Goal: Information Seeking & Learning: Understand process/instructions

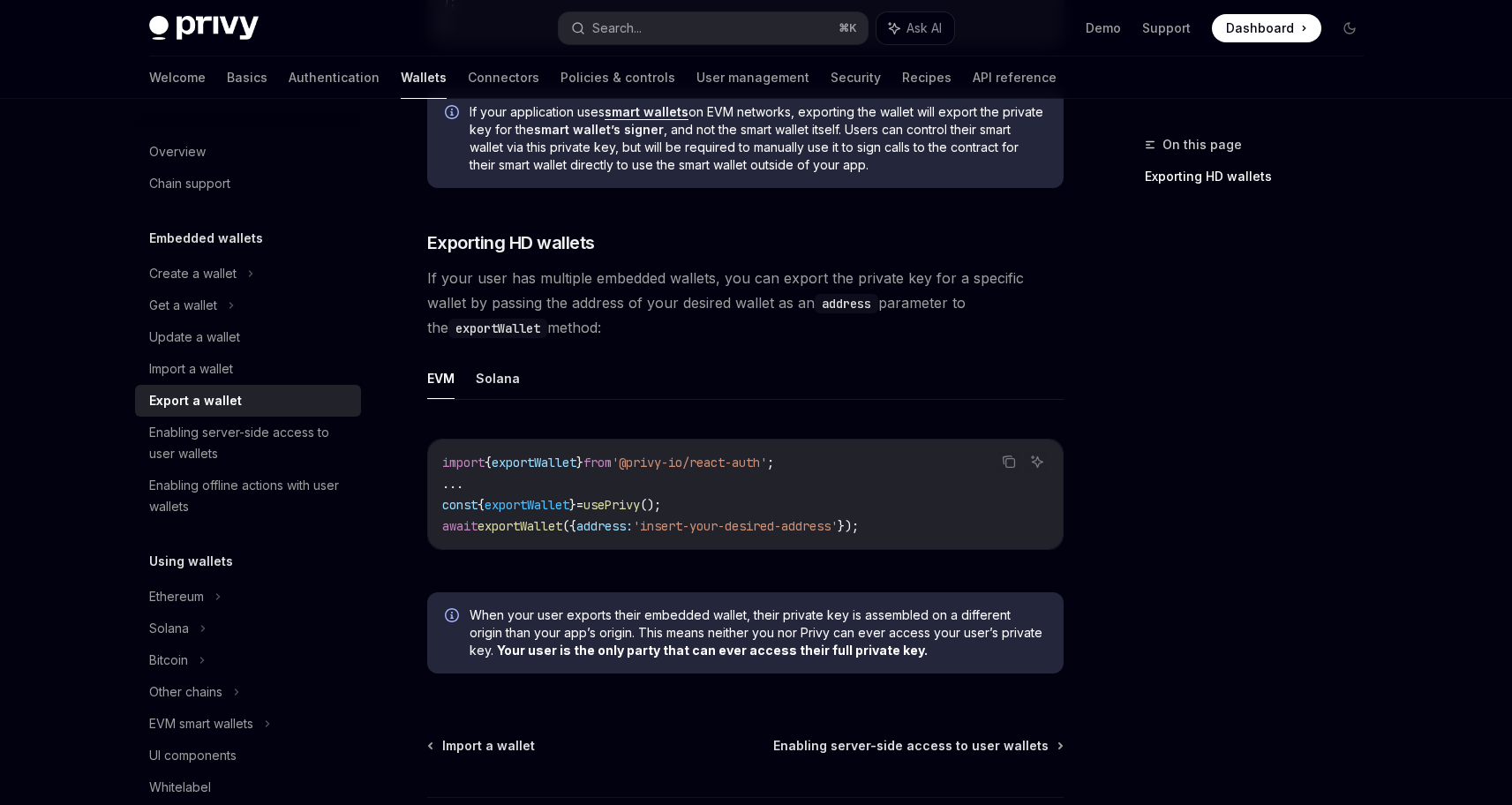
scroll to position [1613, 0]
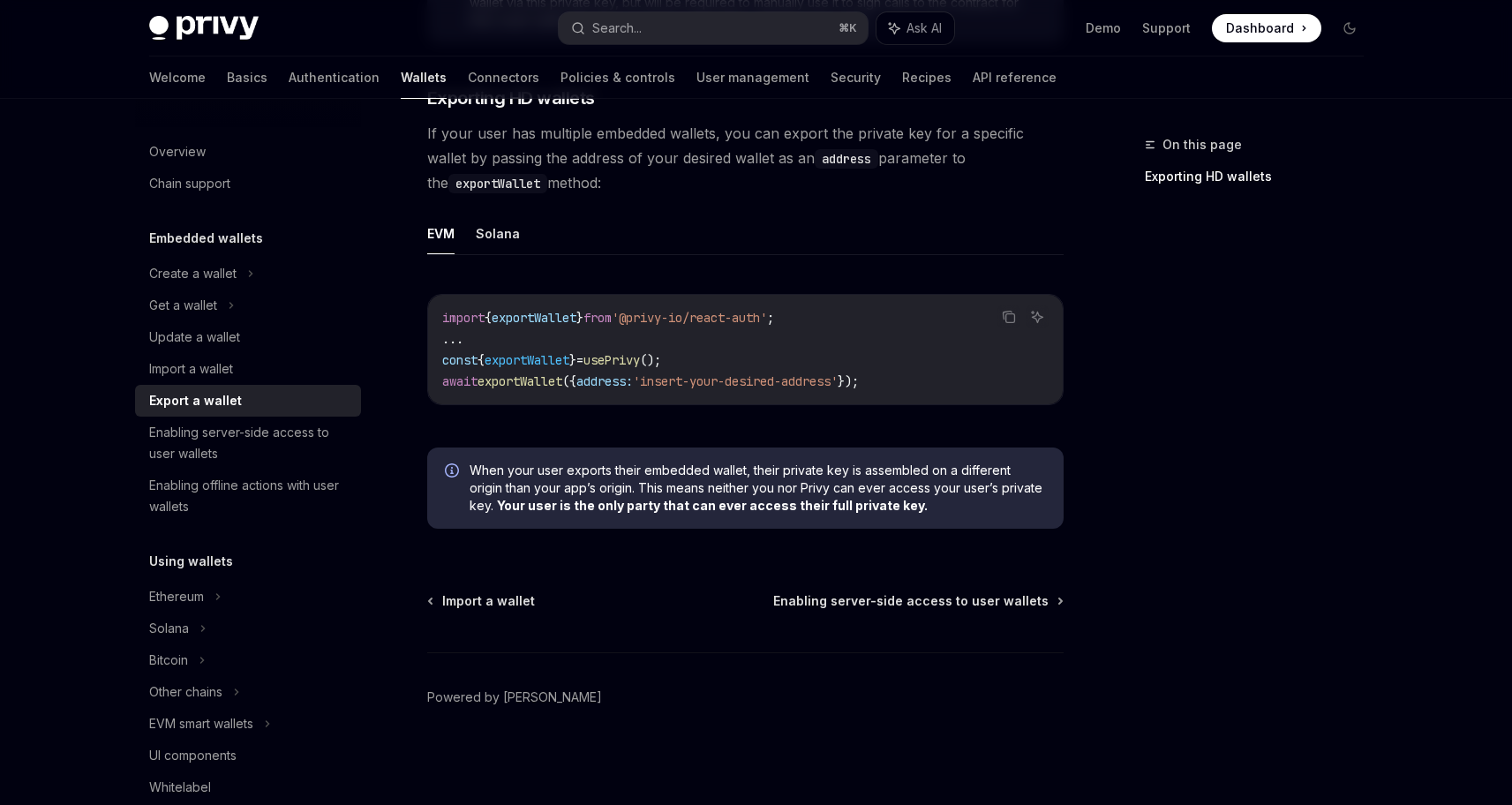
click at [1114, 202] on div "On this page Exporting HD wallets" at bounding box center [1243, 169] width 268 height 70
click at [612, 320] on span "from" at bounding box center [597, 318] width 28 height 16
copy code "import { exportWallet } from '@privy-io/react-auth' ;"
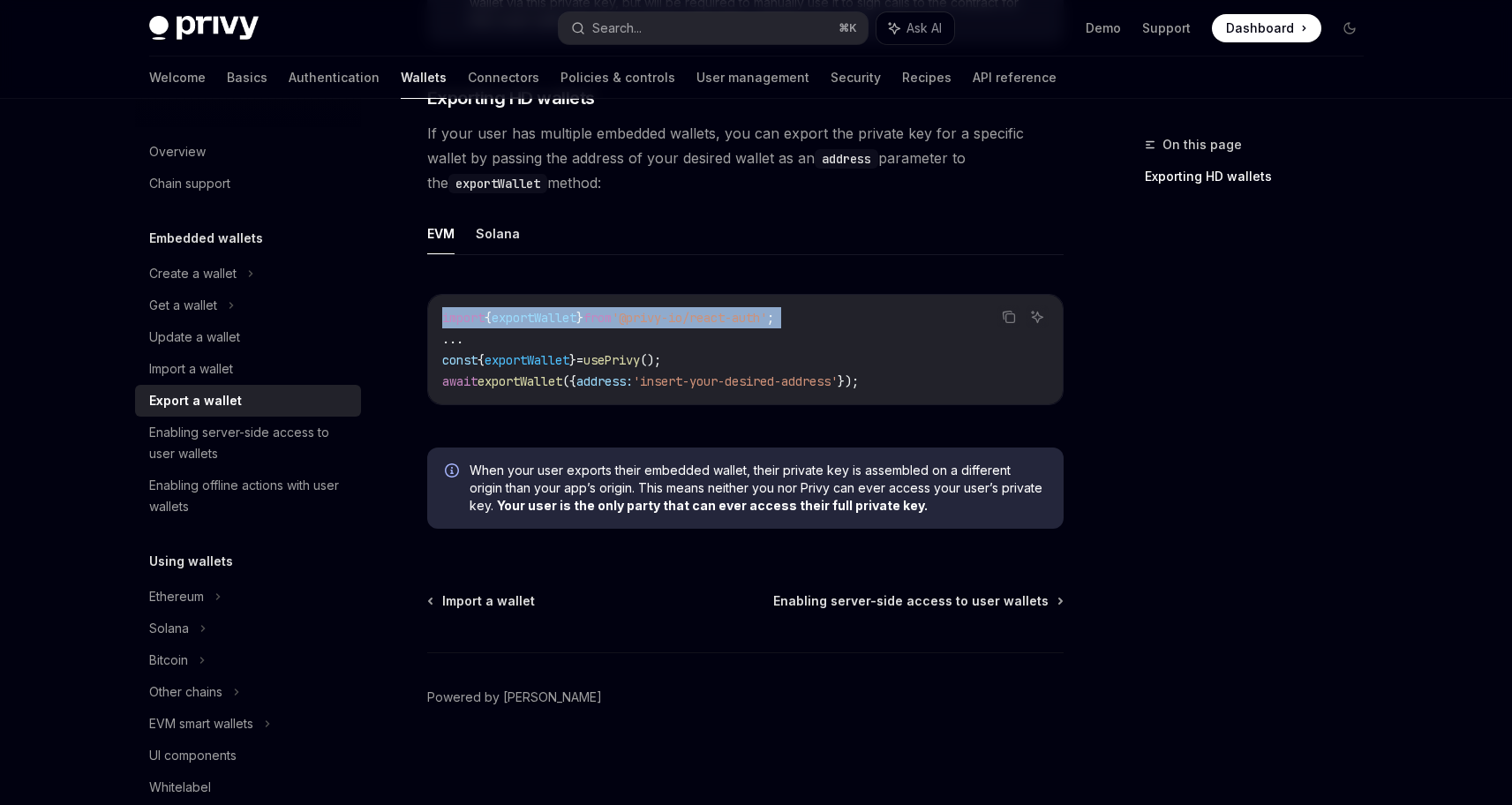
copy code "import { exportWallet } from '@privy-io/react-auth' ;"
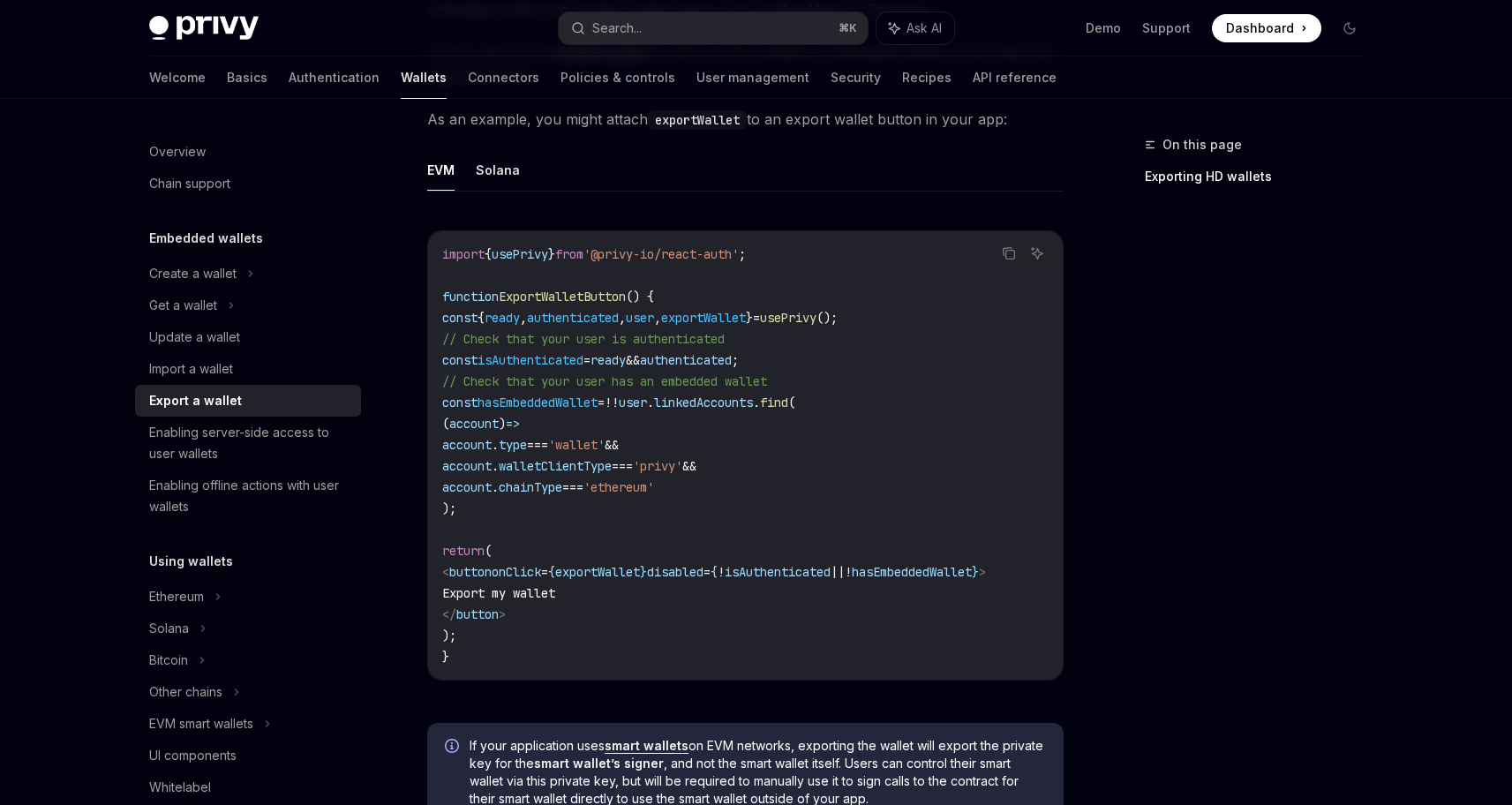
scroll to position [824, 0]
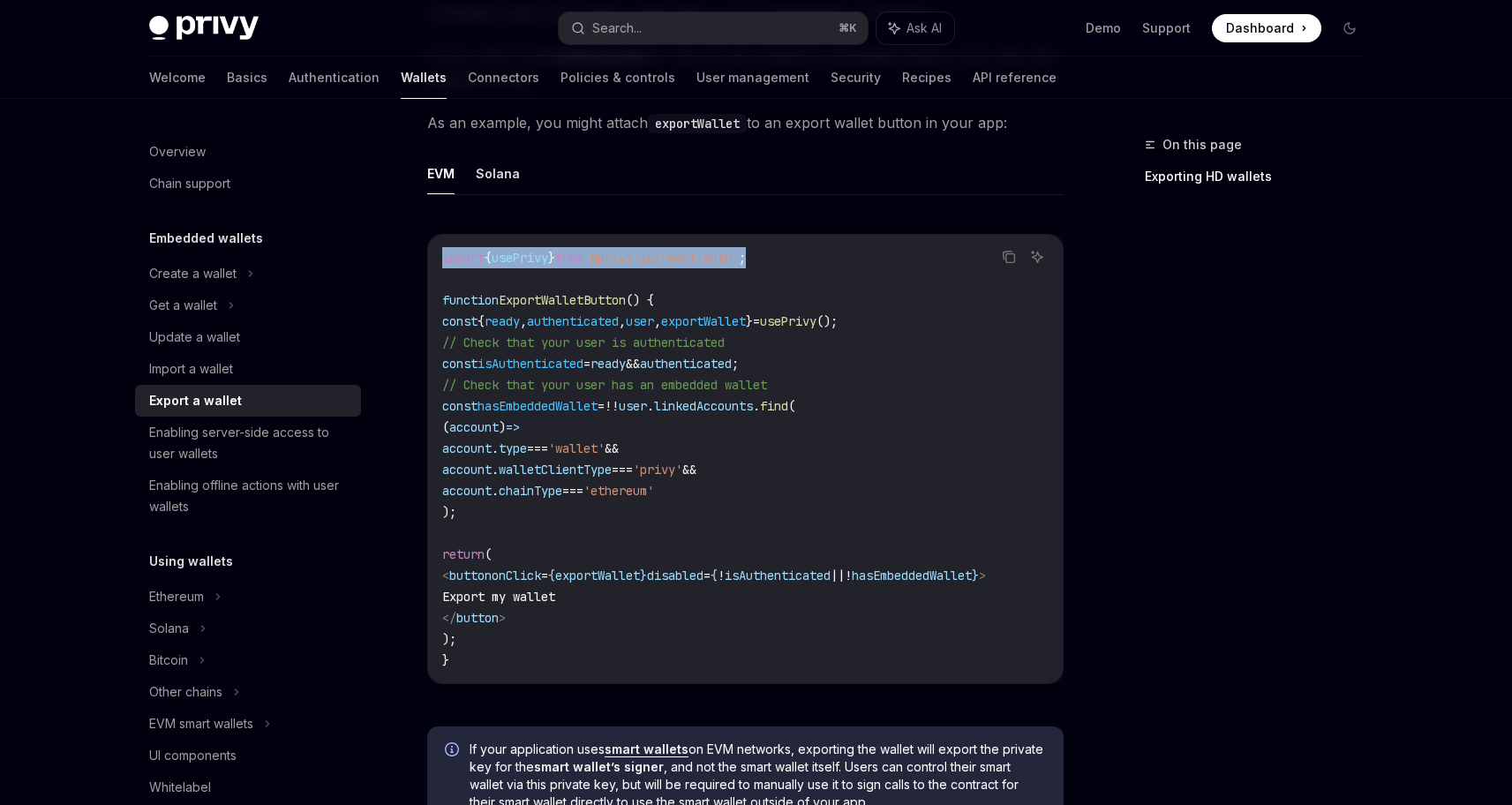
drag, startPoint x: 796, startPoint y: 254, endPoint x: 442, endPoint y: 256, distance: 354.0
click at [443, 256] on code "import { usePrivy } from '@privy-io/react-auth' ; function ExportWalletButton (…" at bounding box center [745, 459] width 606 height 424
copy span "import { usePrivy } from '@privy-io/react-auth' ;"
click at [696, 255] on span "'@privy-io/react-auth'" at bounding box center [661, 258] width 155 height 16
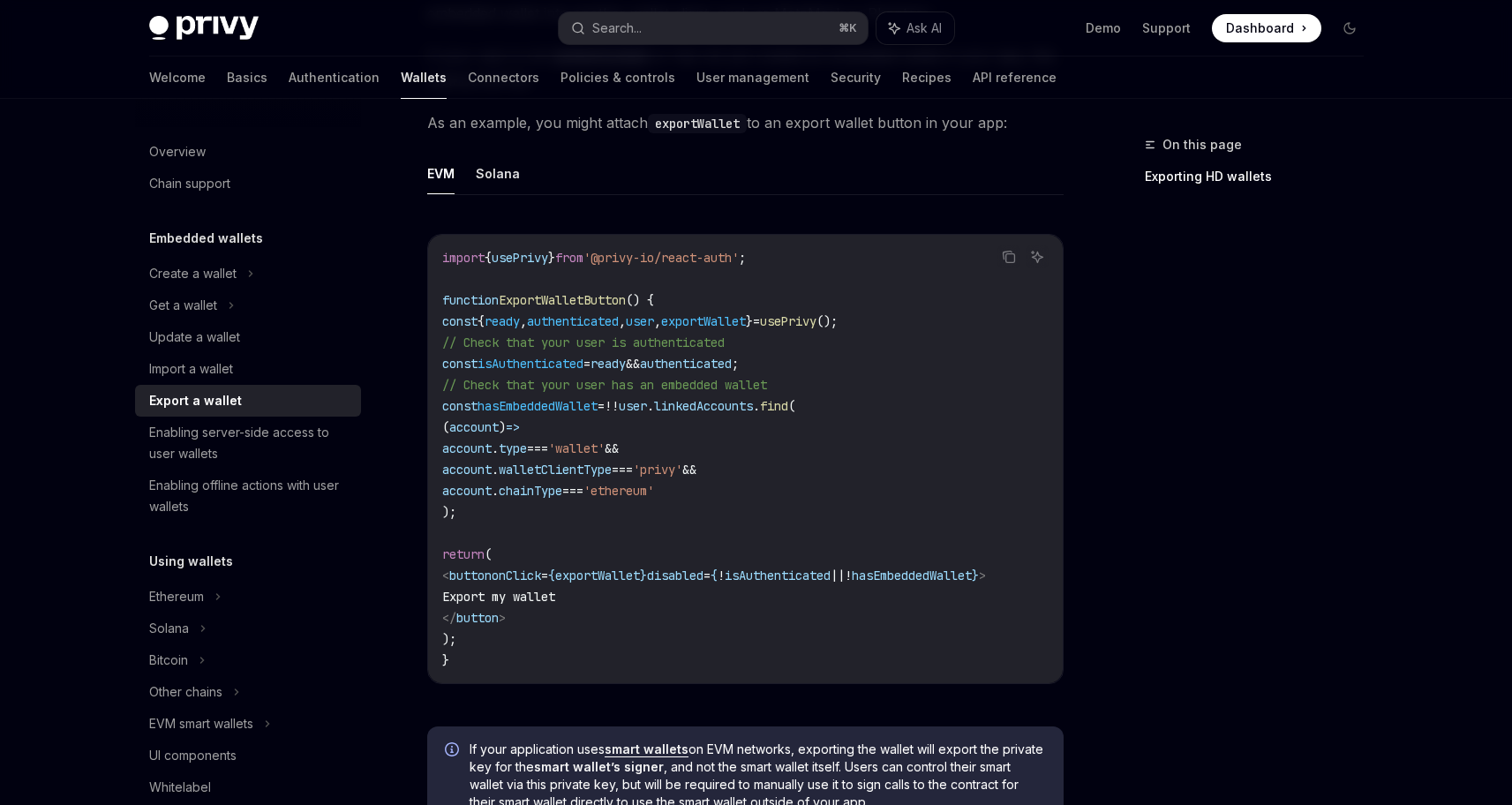
click at [696, 255] on span "'@privy-io/react-auth'" at bounding box center [661, 258] width 155 height 16
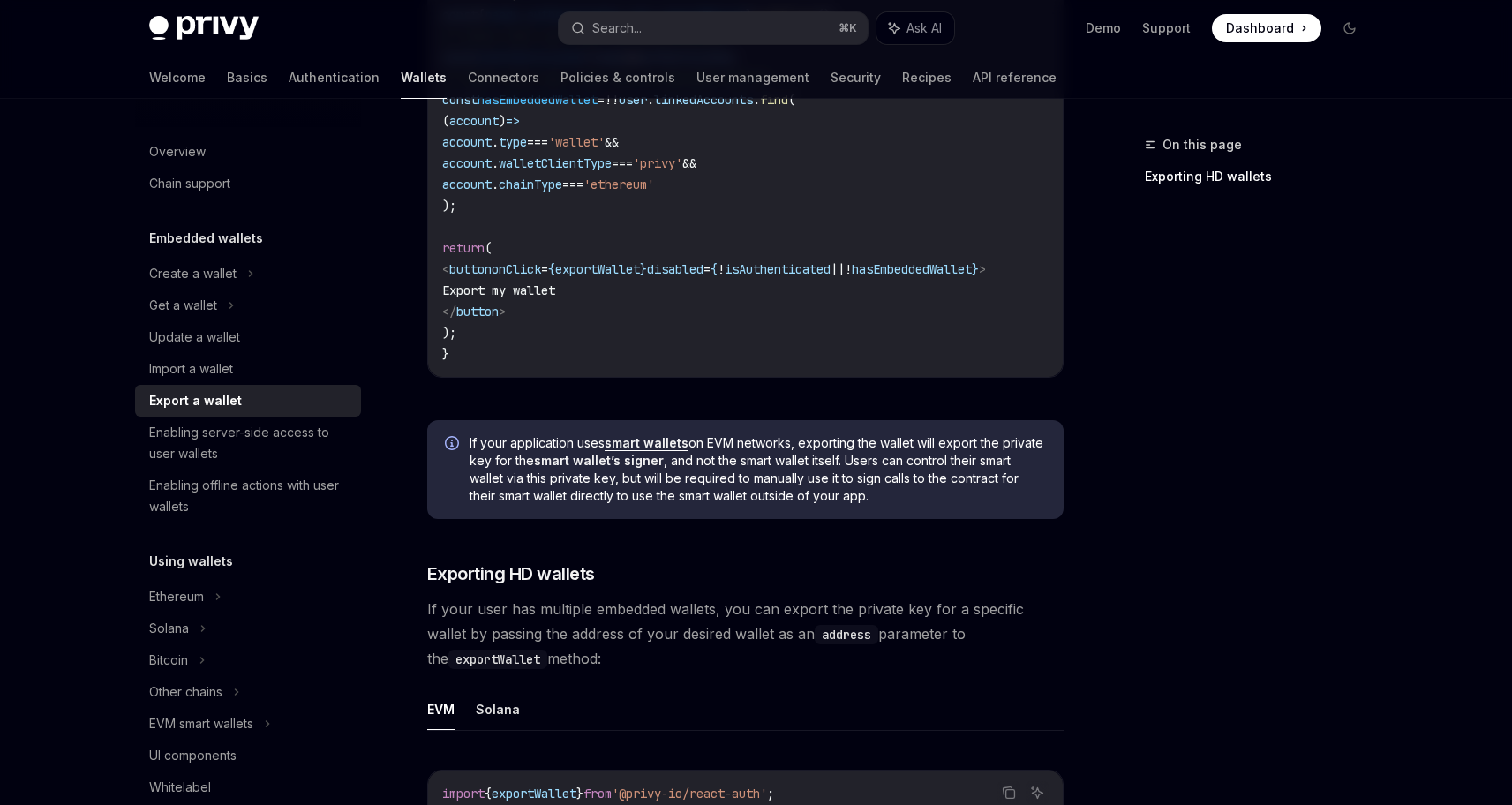
scroll to position [1132, 0]
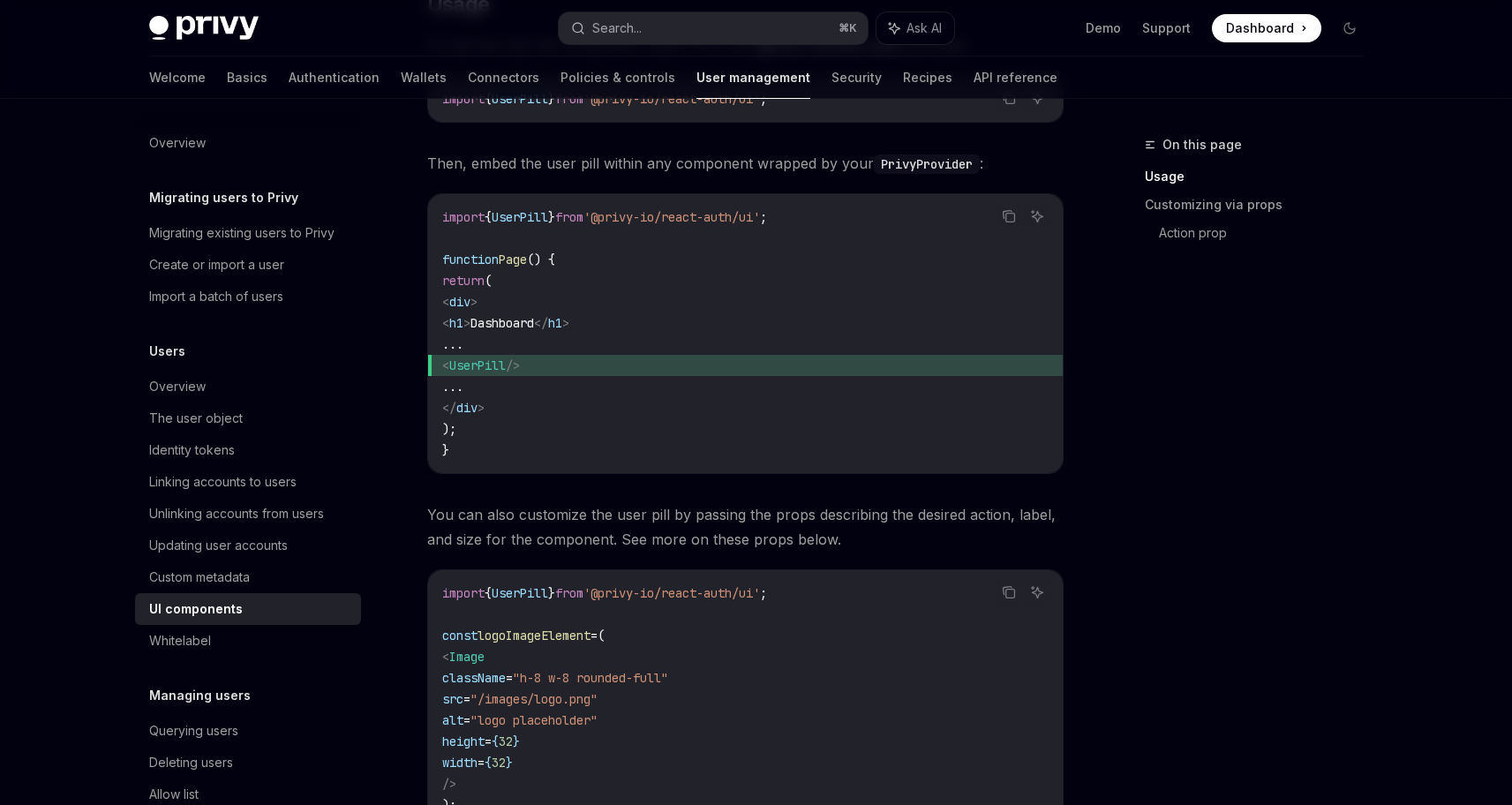
scroll to position [874, 0]
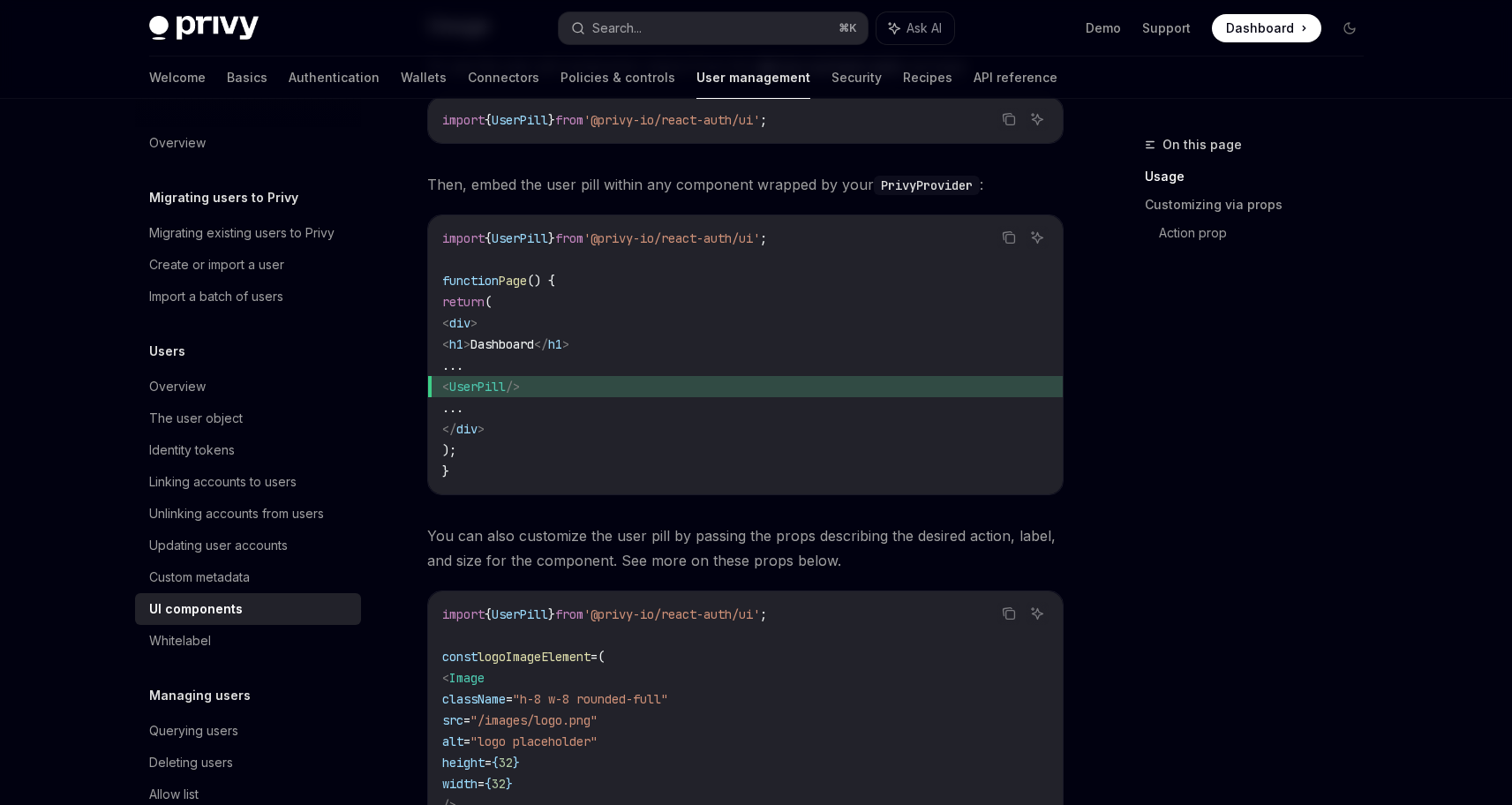
click at [529, 238] on span "UserPill" at bounding box center [519, 239] width 56 height 16
copy code "import { UserPill } from '@privy-io/react-auth/ui' ;"
drag, startPoint x: 489, startPoint y: 381, endPoint x: 573, endPoint y: 383, distance: 84.0
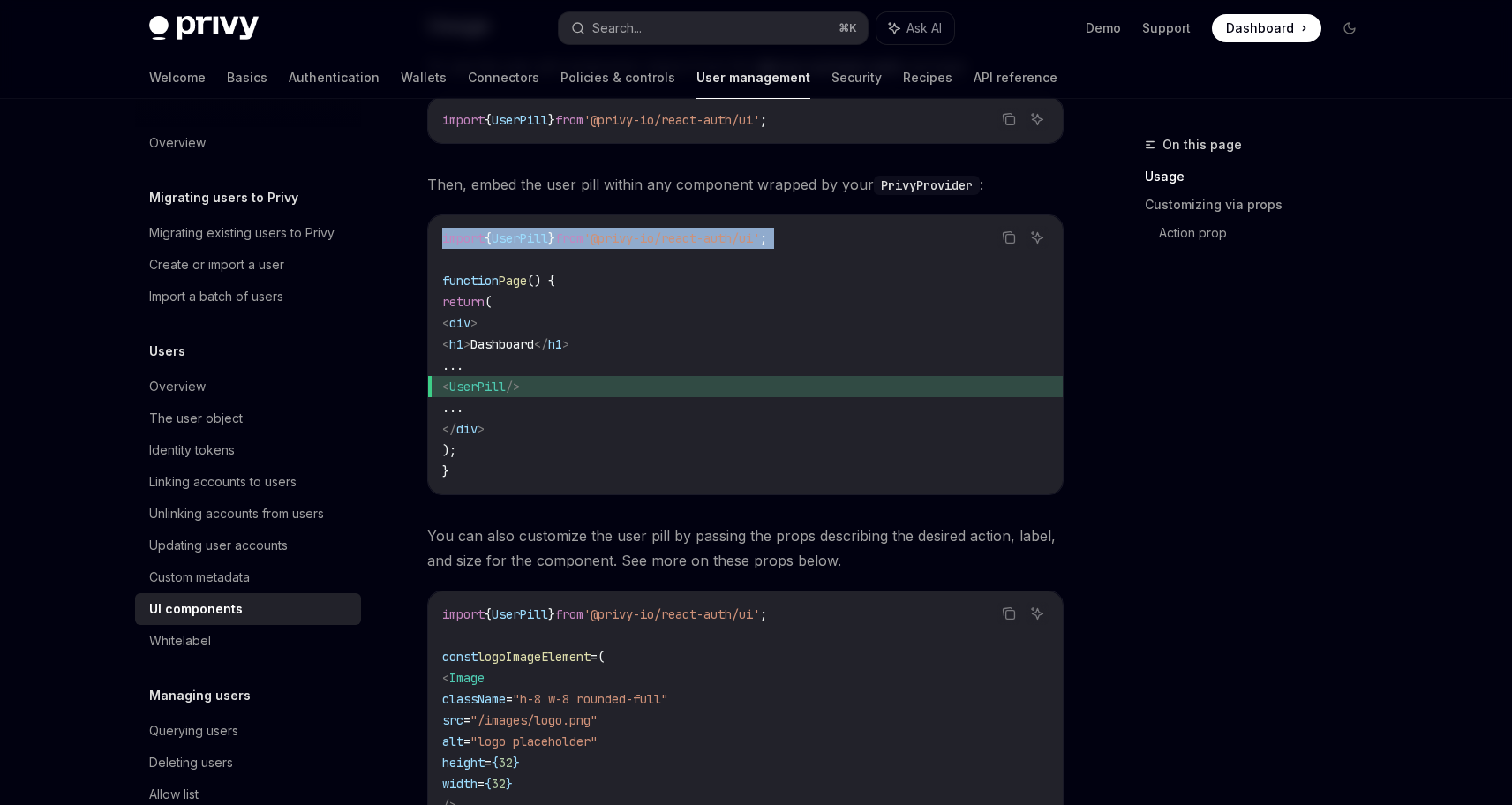
click at [573, 383] on span "< UserPill />" at bounding box center [745, 386] width 606 height 21
copy span "< UserPill />"
